Goal: Navigation & Orientation: Find specific page/section

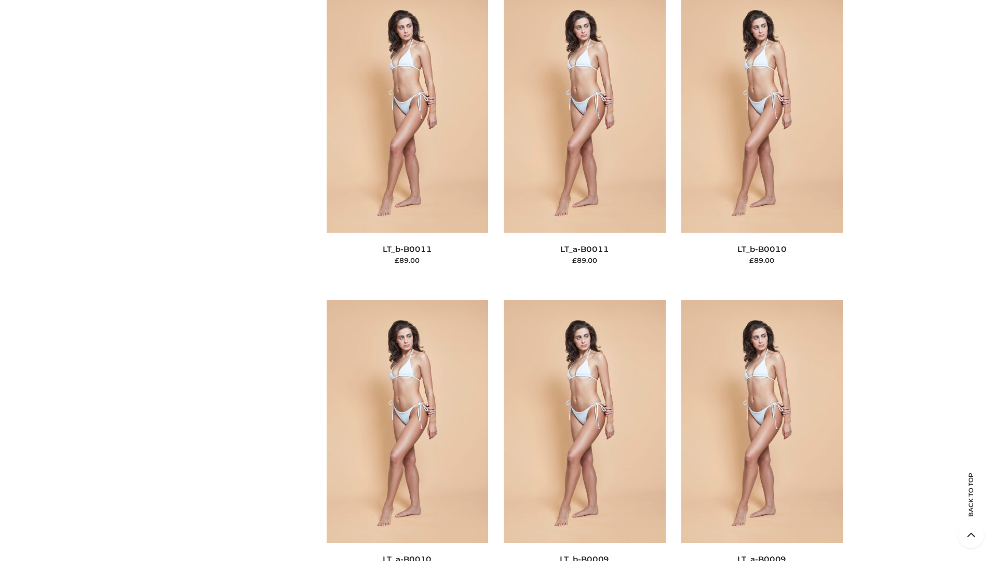
scroll to position [4664, 0]
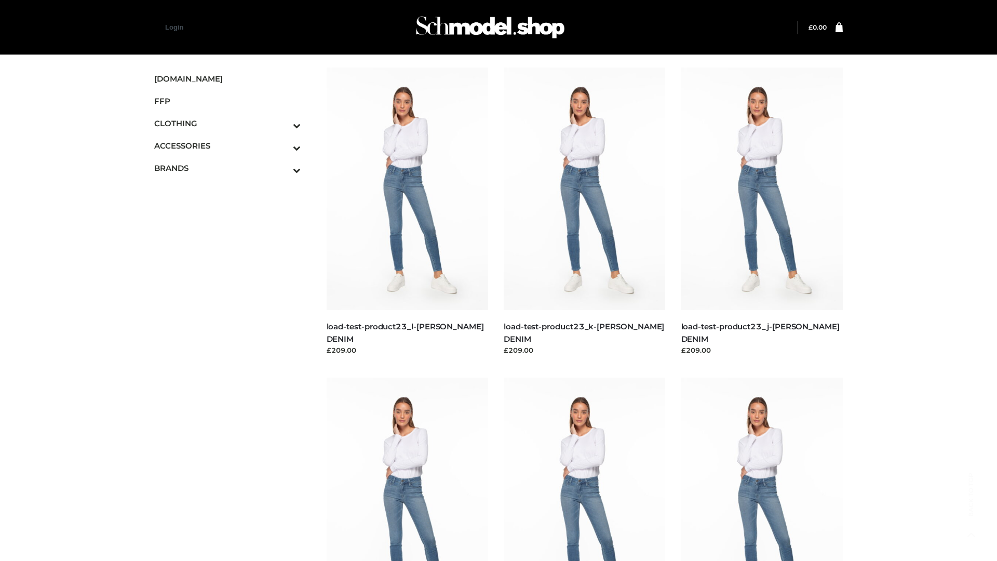
scroll to position [911, 0]
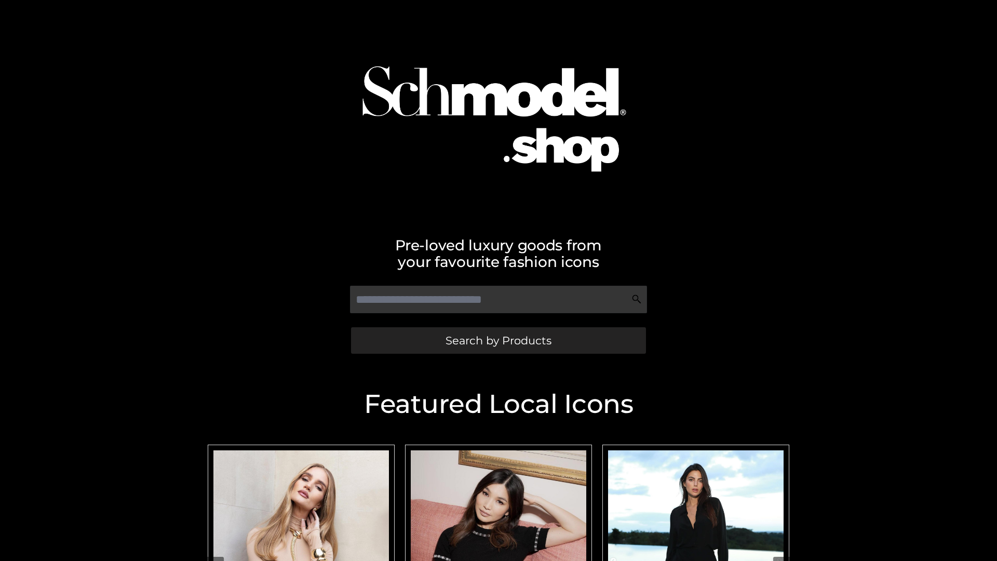
click at [498, 340] on span "Search by Products" at bounding box center [499, 340] width 106 height 11
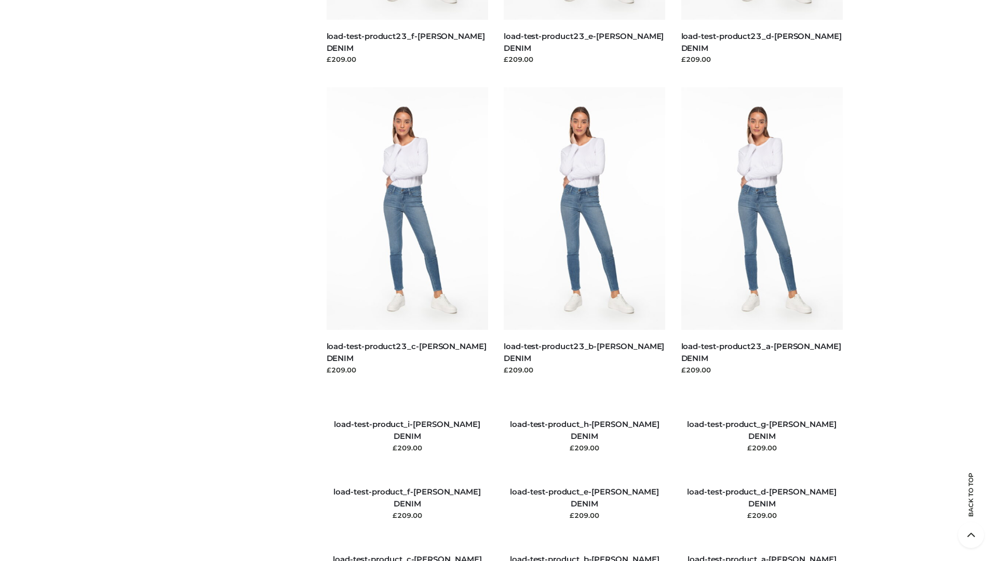
scroll to position [1191, 0]
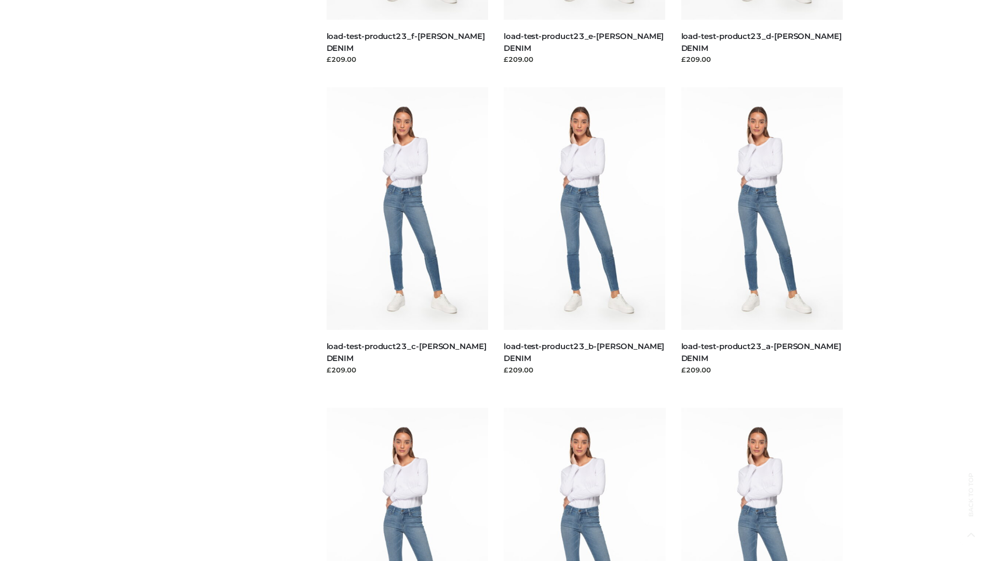
scroll to position [911, 0]
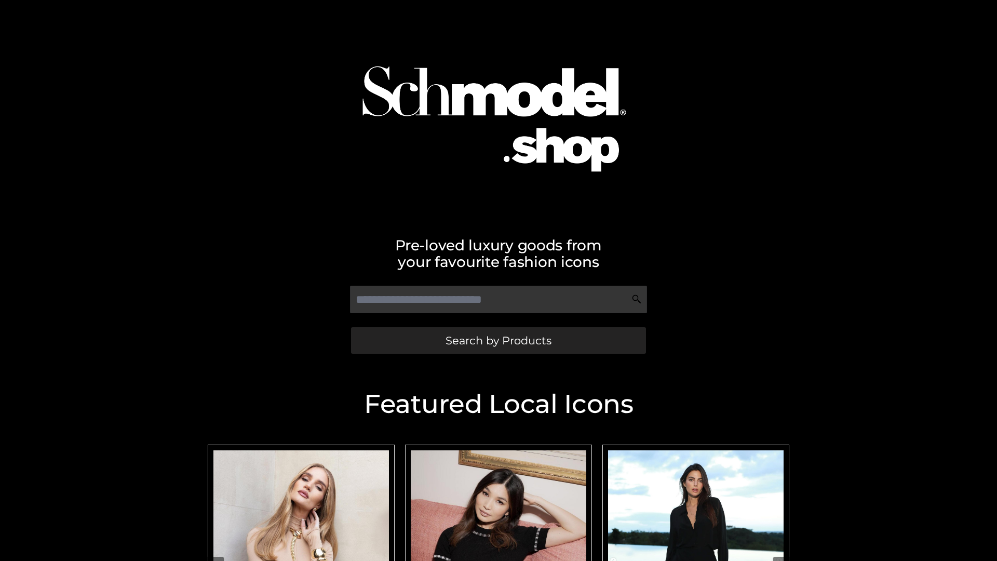
click at [498, 340] on span "Search by Products" at bounding box center [499, 340] width 106 height 11
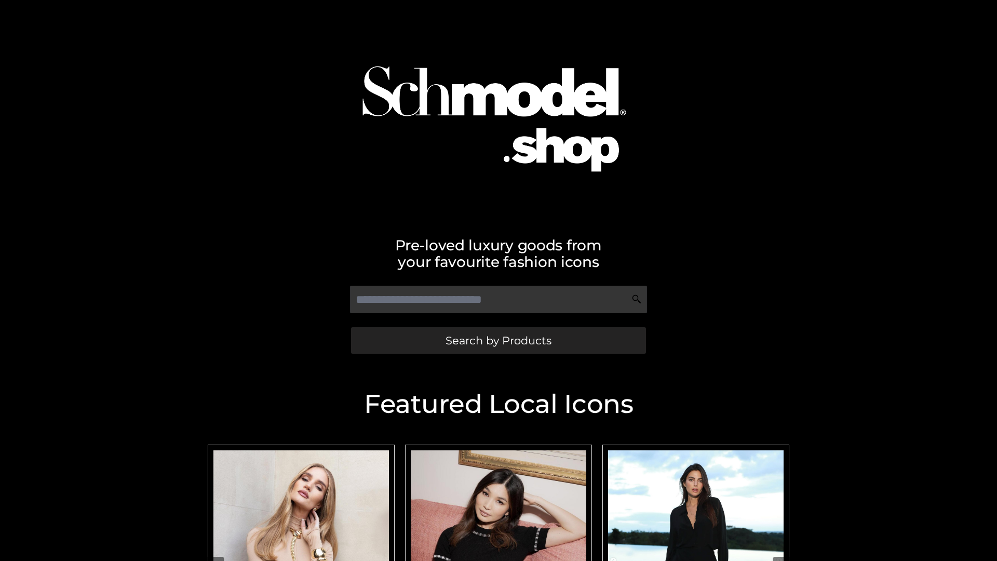
click at [498, 340] on span "Search by Products" at bounding box center [499, 340] width 106 height 11
